Goal: Find contact information: Find contact information

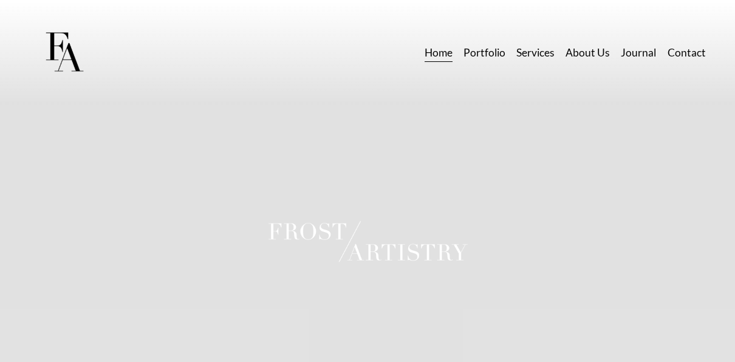
click at [586, 50] on link "About Us" at bounding box center [587, 52] width 44 height 21
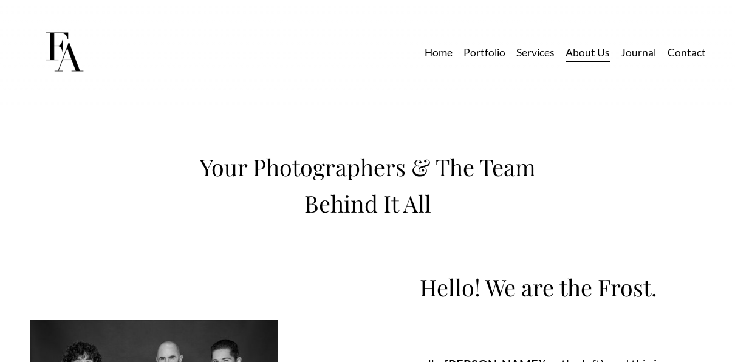
click at [680, 51] on link "Contact" at bounding box center [687, 52] width 38 height 21
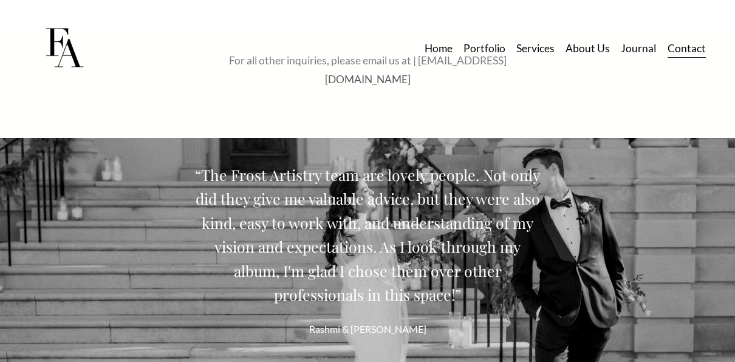
scroll to position [1215, 0]
